Goal: Task Accomplishment & Management: Manage account settings

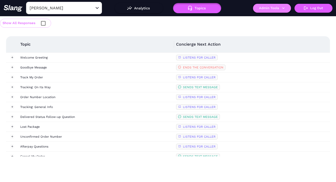
drag, startPoint x: 0, startPoint y: 0, endPoint x: 269, endPoint y: 10, distance: 268.7
click at [269, 10] on button "Admin Tools" at bounding box center [272, 8] width 38 height 9
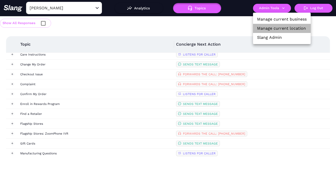
click at [270, 30] on link "Manage current location" at bounding box center [281, 28] width 49 height 6
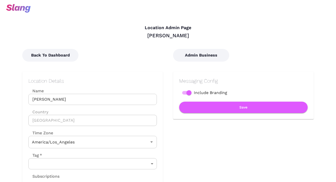
type input "Pacific Time"
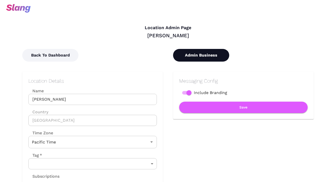
click at [188, 58] on button "Admin Business" at bounding box center [201, 55] width 56 height 13
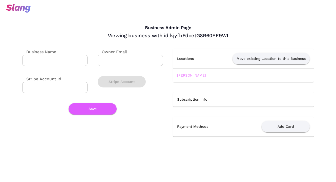
click at [187, 74] on link "[PERSON_NAME]" at bounding box center [191, 75] width 29 height 4
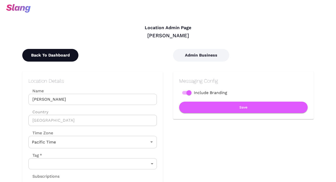
click at [67, 53] on button "Back To Dashboard" at bounding box center [50, 55] width 56 height 13
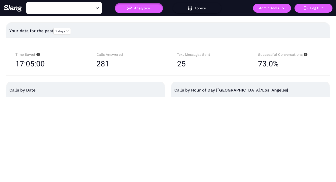
type input "[PERSON_NAME]"
